Goal: Task Accomplishment & Management: Use online tool/utility

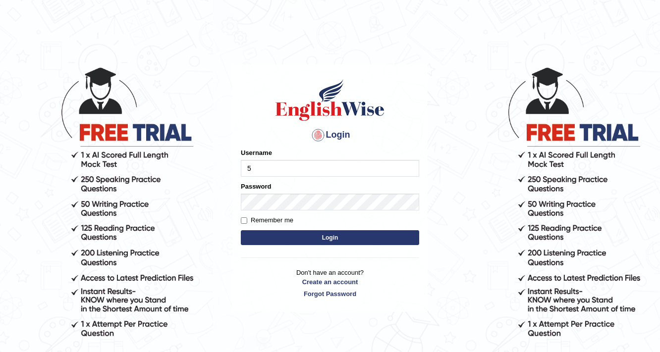
type input "532024"
click at [294, 190] on div "Password" at bounding box center [330, 196] width 178 height 29
click at [279, 234] on button "Login" at bounding box center [330, 237] width 178 height 15
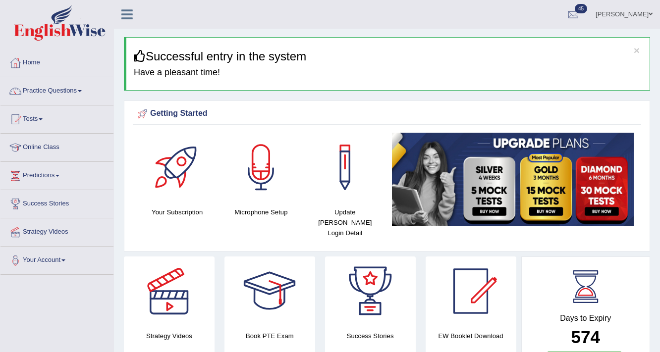
click at [65, 89] on link "Practice Questions" at bounding box center [56, 89] width 113 height 25
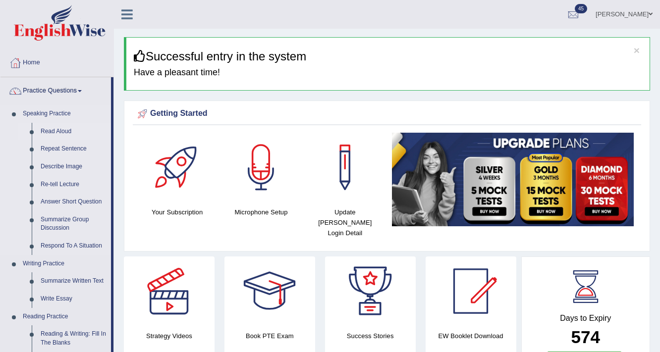
click at [60, 129] on link "Read Aloud" at bounding box center [73, 132] width 75 height 18
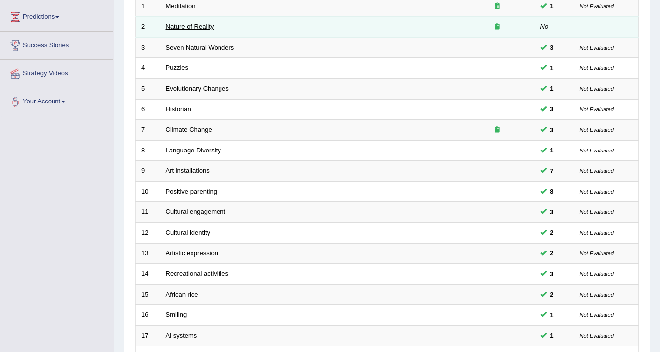
click at [194, 23] on link "Nature of Reality" at bounding box center [190, 26] width 48 height 7
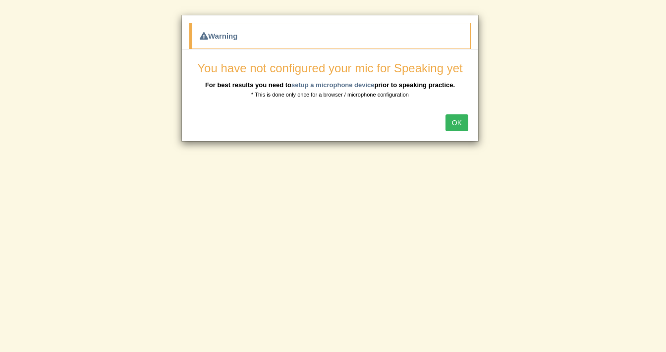
click at [455, 123] on button "OK" at bounding box center [456, 122] width 23 height 17
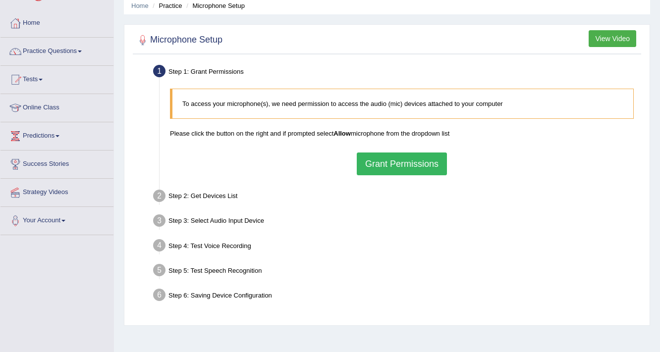
scroll to position [40, 0]
click at [406, 170] on button "Grant Permissions" at bounding box center [402, 164] width 90 height 23
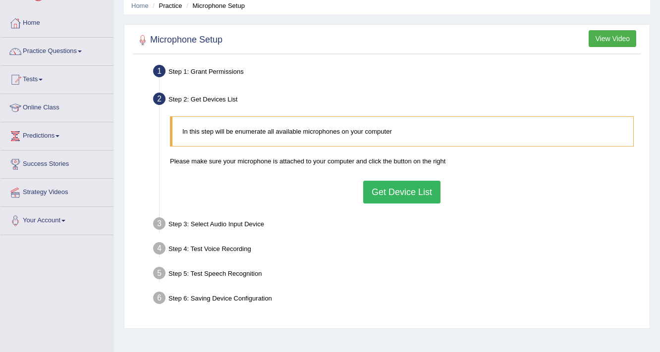
click at [403, 196] on button "Get Device List" at bounding box center [401, 192] width 77 height 23
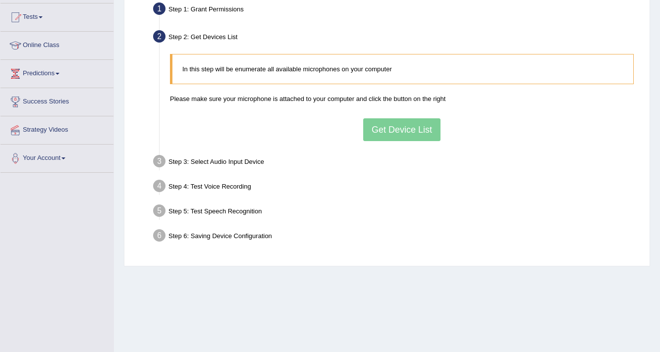
scroll to position [168, 0]
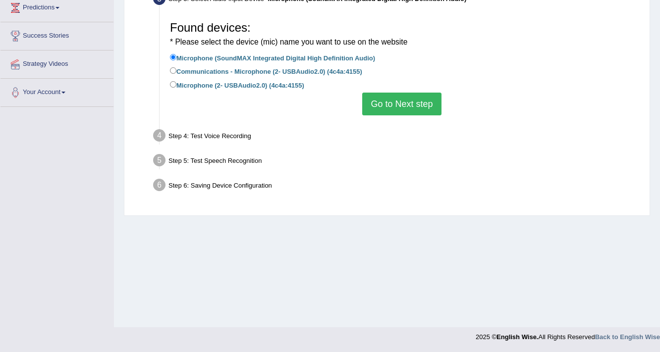
click at [351, 72] on label "Communications - Microphone (2- USBAudio2.0) (4c4a:4155)" at bounding box center [266, 70] width 192 height 11
click at [176, 72] on input "Communications - Microphone (2- USBAudio2.0) (4c4a:4155)" at bounding box center [173, 70] width 6 height 6
radio input "true"
click at [382, 103] on button "Go to Next step" at bounding box center [401, 104] width 79 height 23
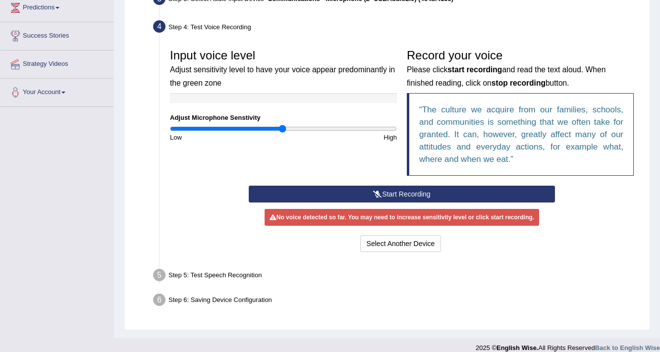
click at [317, 190] on button "Start Recording" at bounding box center [402, 194] width 306 height 17
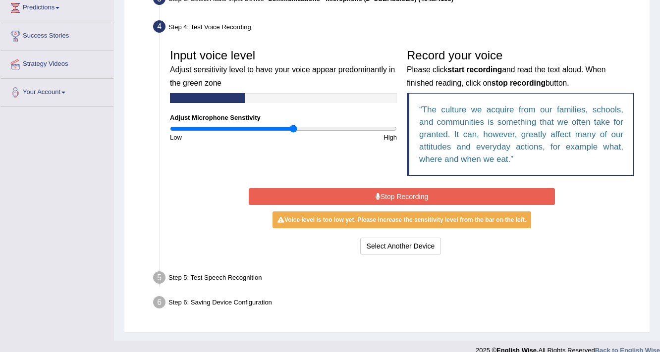
click at [292, 125] on input "range" at bounding box center [283, 129] width 227 height 8
click at [283, 129] on input "range" at bounding box center [283, 129] width 227 height 8
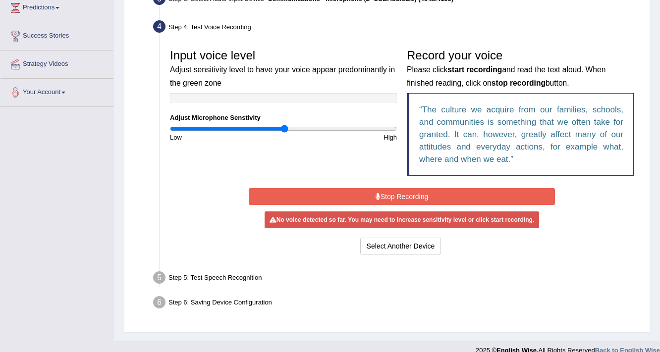
click at [298, 200] on button "Stop Recording" at bounding box center [402, 196] width 306 height 17
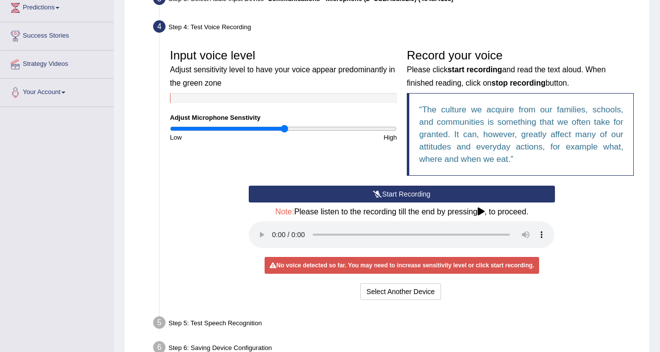
click at [298, 200] on button "Start Recording" at bounding box center [402, 194] width 306 height 17
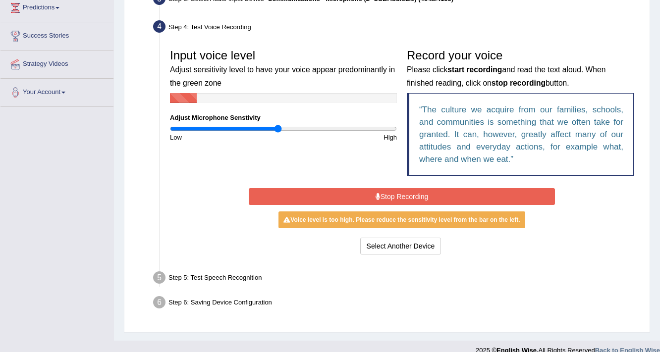
type input "0.96"
click at [278, 128] on input "range" at bounding box center [283, 129] width 227 height 8
click at [387, 242] on button "Select Another Device" at bounding box center [400, 246] width 81 height 17
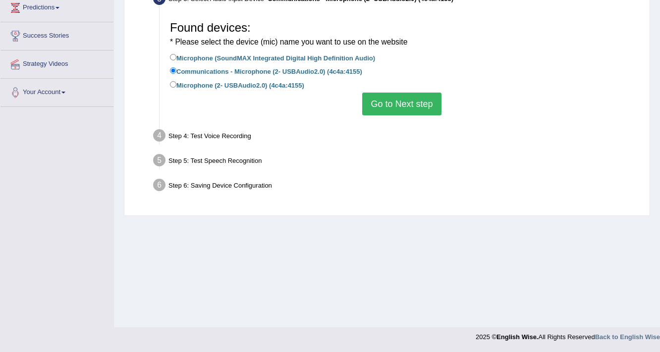
click at [426, 96] on button "Go to Next step" at bounding box center [401, 104] width 79 height 23
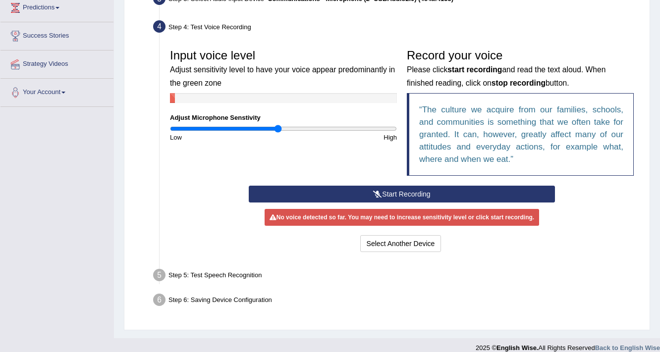
click at [351, 191] on button "Start Recording" at bounding box center [402, 194] width 306 height 17
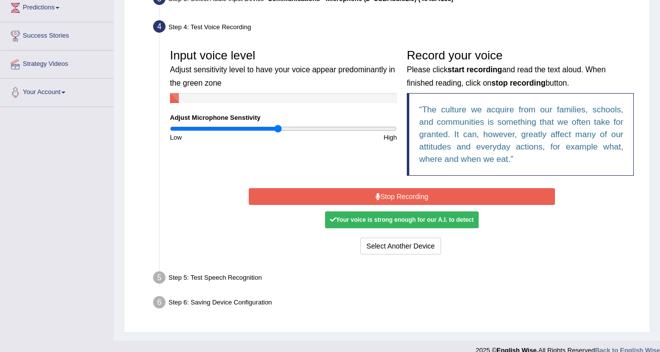
click at [351, 191] on button "Stop Recording" at bounding box center [402, 196] width 306 height 17
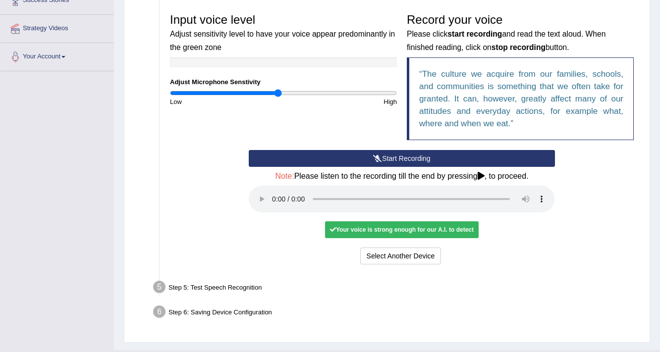
scroll to position [226, 0]
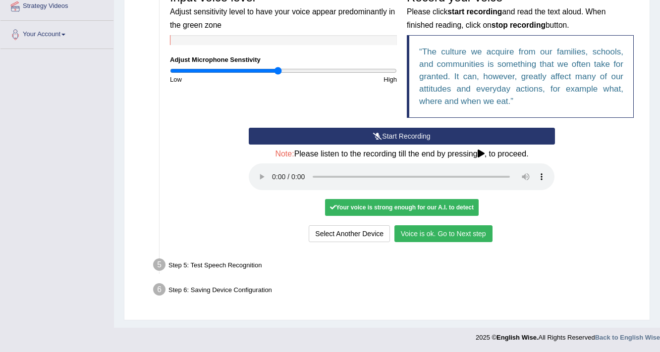
click at [432, 236] on button "Voice is ok. Go to Next step" at bounding box center [443, 233] width 98 height 17
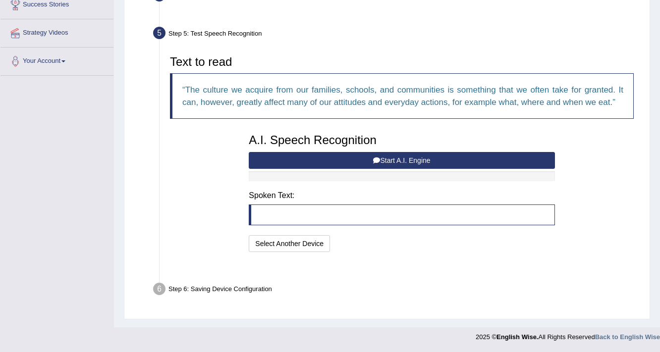
scroll to position [174, 0]
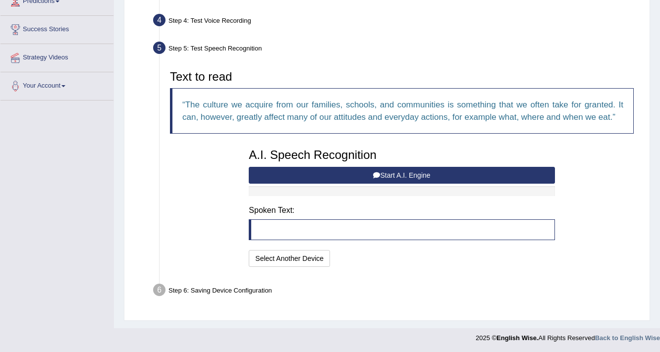
click at [397, 175] on button "Start A.I. Engine" at bounding box center [402, 175] width 306 height 17
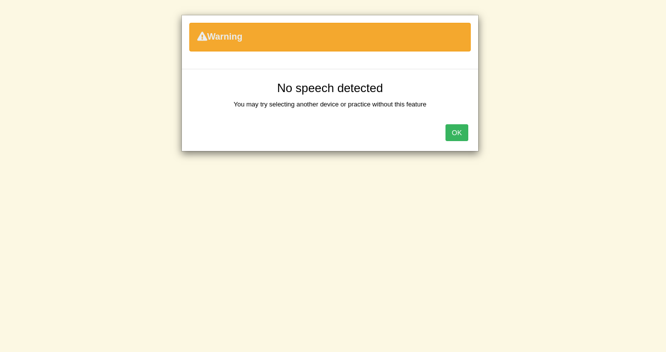
click at [452, 137] on button "OK" at bounding box center [456, 132] width 23 height 17
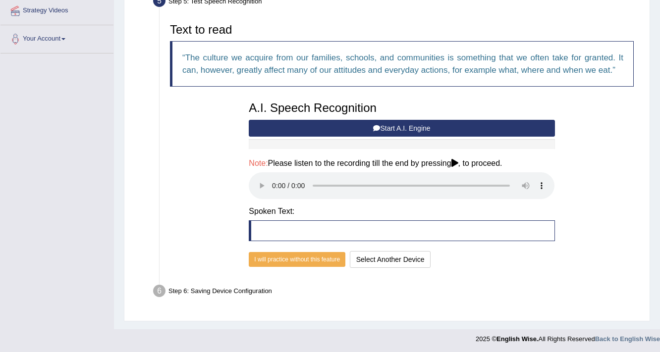
scroll to position [222, 0]
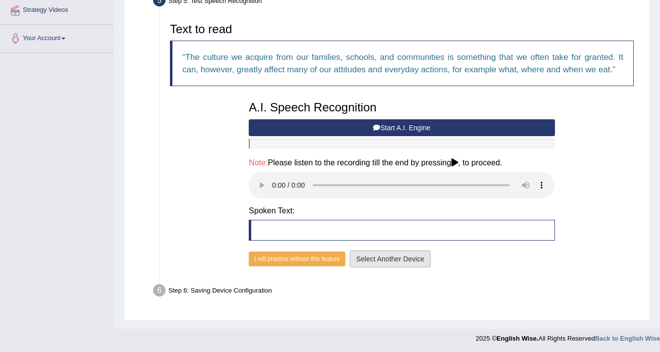
click at [410, 259] on button "Select Another Device" at bounding box center [390, 259] width 81 height 17
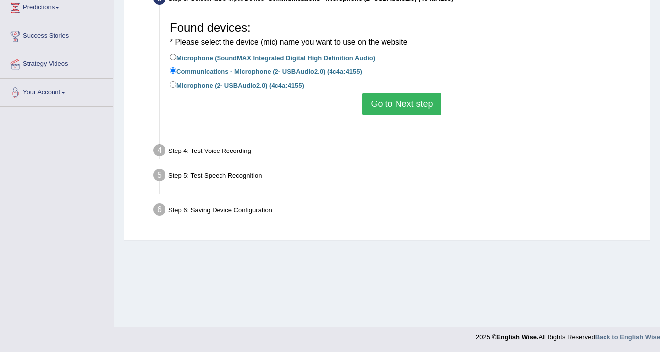
scroll to position [168, 0]
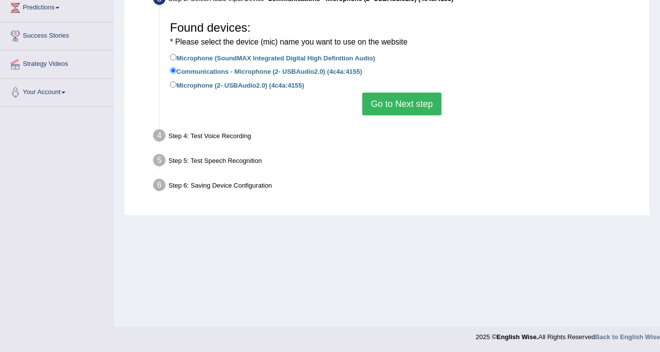
click at [268, 84] on label "Microphone (2- USBAudio2.0) (4c4a:4155)" at bounding box center [237, 84] width 134 height 11
click at [176, 84] on input "Microphone (2- USBAudio2.0) (4c4a:4155)" at bounding box center [173, 84] width 6 height 6
radio input "true"
click at [400, 101] on button "Go to Next step" at bounding box center [401, 104] width 79 height 23
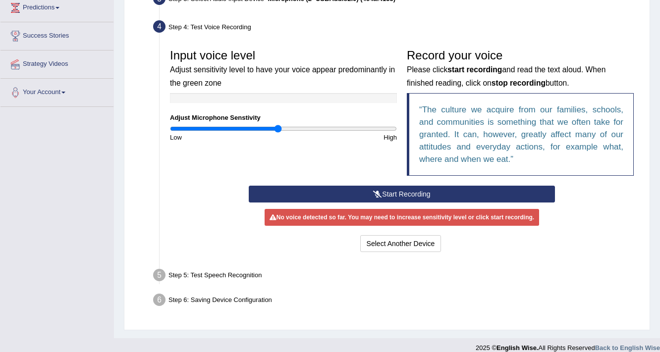
click at [362, 195] on button "Start Recording" at bounding box center [402, 194] width 306 height 17
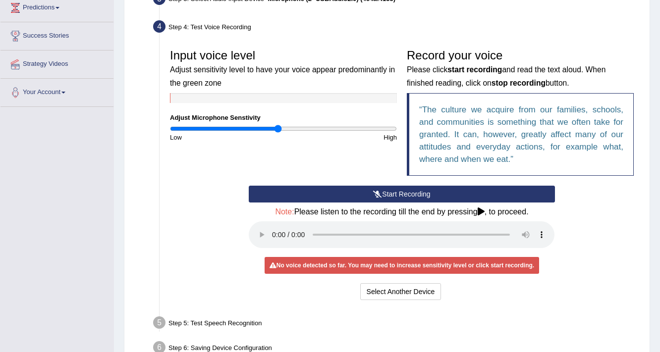
click at [362, 195] on button "Start Recording" at bounding box center [402, 194] width 306 height 17
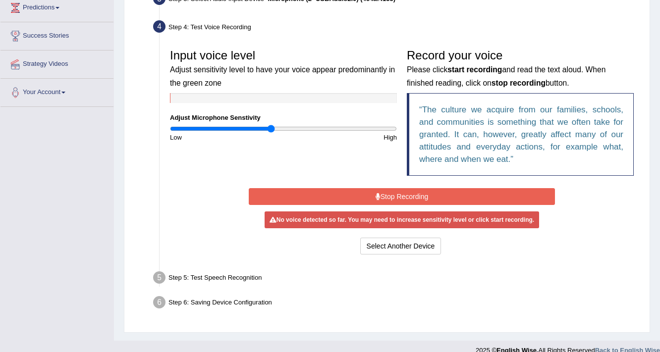
type input "0.9"
click at [271, 127] on input "range" at bounding box center [283, 129] width 227 height 8
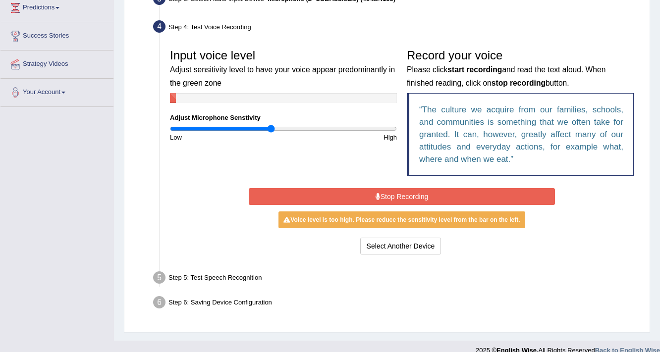
click at [277, 194] on button "Stop Recording" at bounding box center [402, 196] width 306 height 17
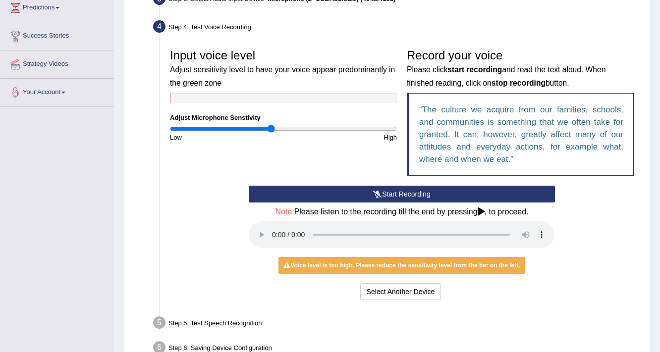
click at [277, 194] on button "Start Recording" at bounding box center [402, 194] width 306 height 17
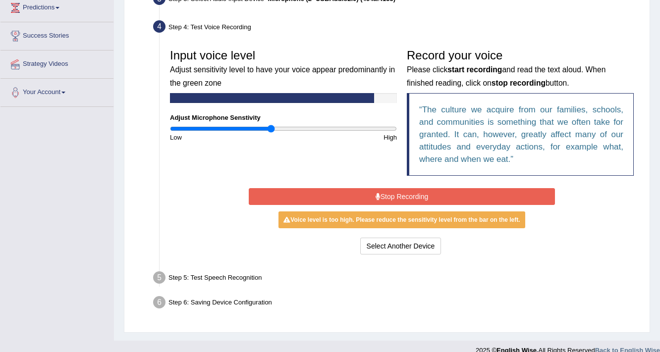
click at [277, 194] on button "Stop Recording" at bounding box center [402, 196] width 306 height 17
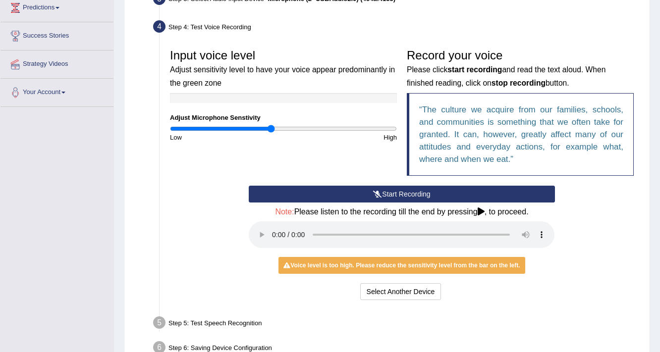
click at [293, 196] on button "Start Recording" at bounding box center [402, 194] width 306 height 17
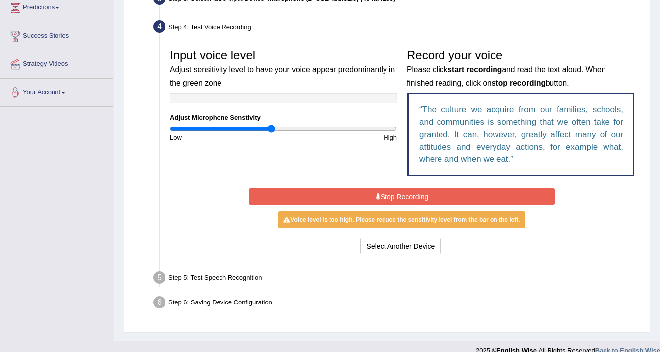
click at [432, 202] on button "Stop Recording" at bounding box center [402, 196] width 306 height 17
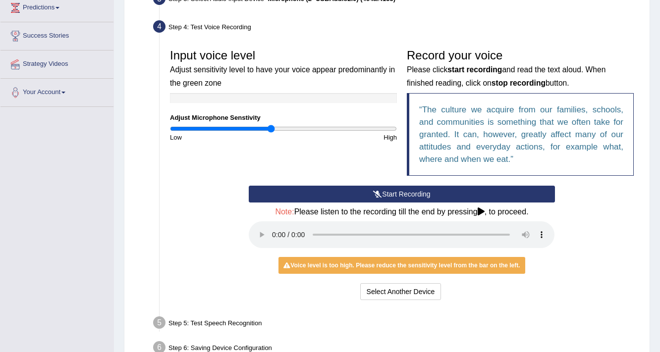
click at [432, 202] on button "Start Recording" at bounding box center [402, 194] width 306 height 17
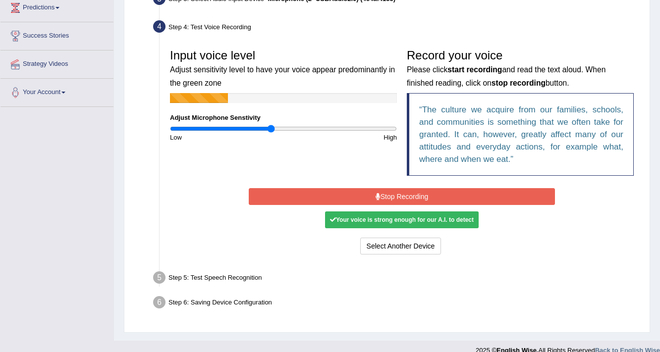
click at [432, 202] on button "Stop Recording" at bounding box center [402, 196] width 306 height 17
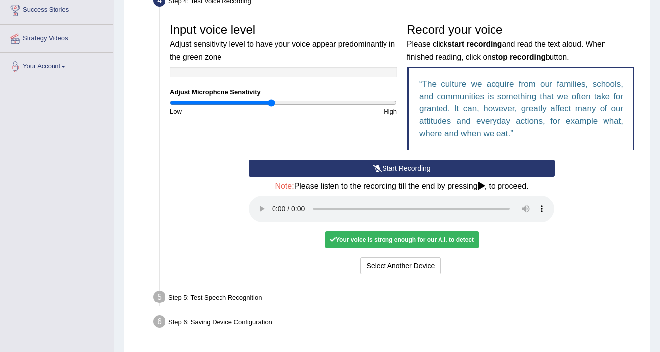
scroll to position [226, 0]
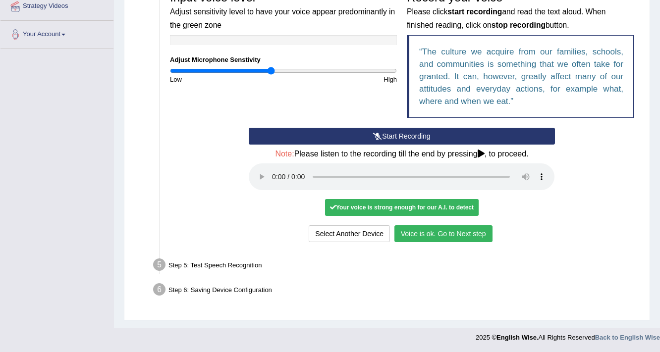
click at [451, 242] on div "Select Another Device Voice is ok. Go to Next step" at bounding box center [402, 234] width 306 height 19
click at [448, 229] on button "Voice is ok. Go to Next step" at bounding box center [443, 233] width 98 height 17
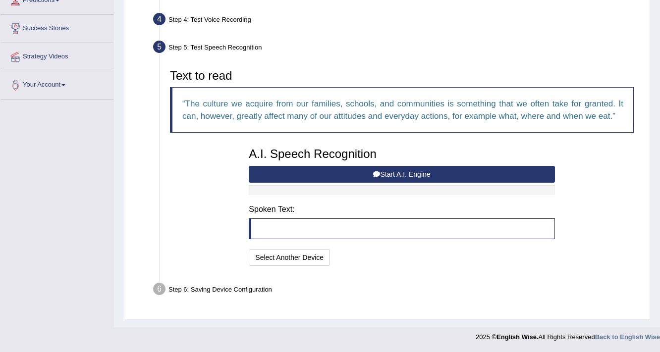
scroll to position [174, 0]
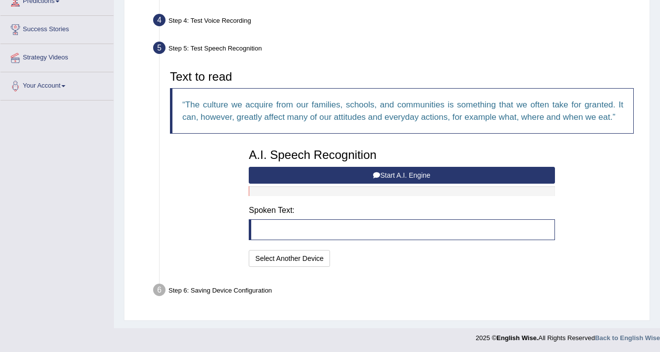
click at [434, 175] on button "Start A.I. Engine" at bounding box center [402, 175] width 306 height 17
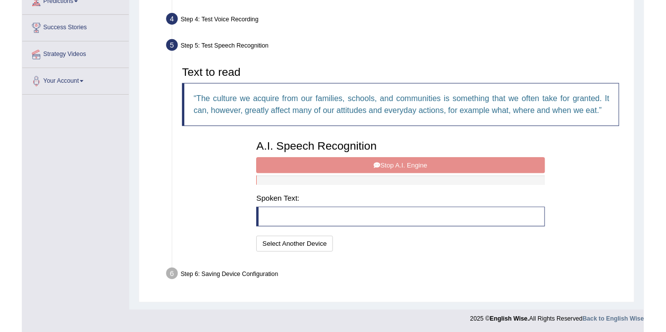
scroll to position [135, 0]
